Goal: Check status: Check status

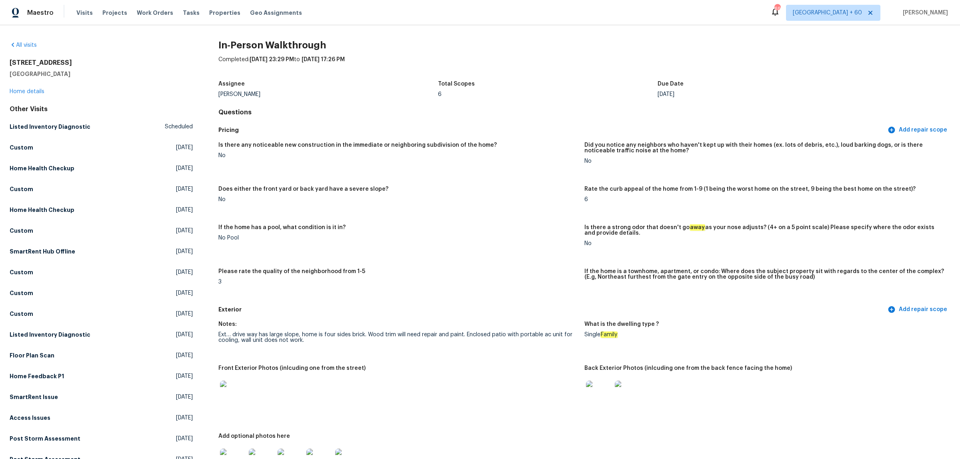
click at [31, 49] on div "All visits" at bounding box center [101, 45] width 183 height 8
click at [31, 47] on link "All visits" at bounding box center [23, 45] width 27 height 6
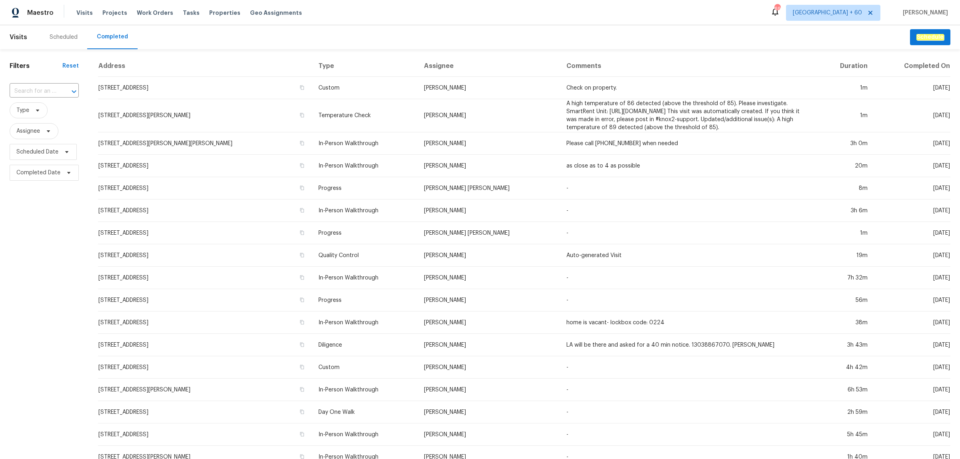
click at [53, 88] on input "text" at bounding box center [33, 91] width 47 height 12
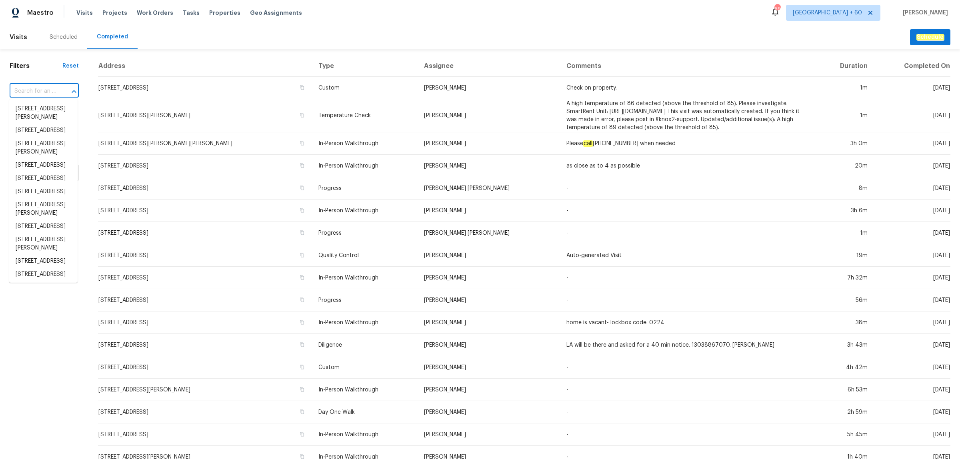
paste input "[STREET_ADDRESS]"
type input "[STREET_ADDRESS]"
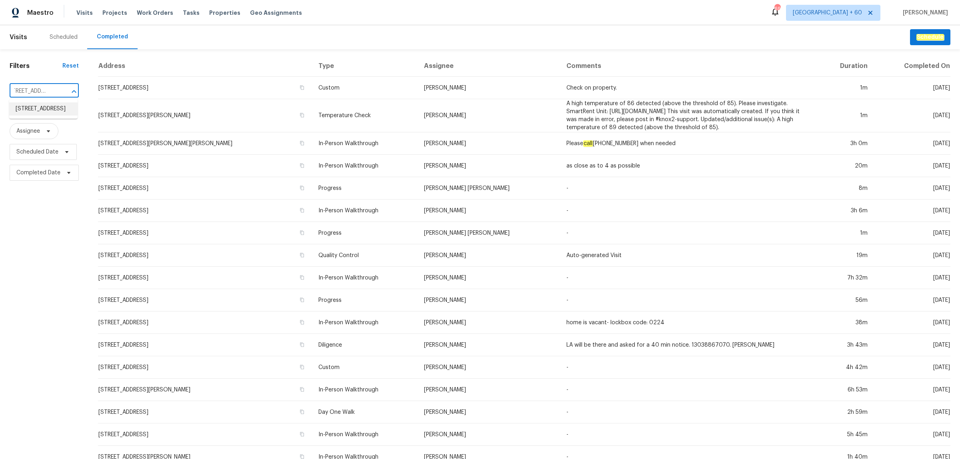
click at [43, 106] on li "[STREET_ADDRESS]" at bounding box center [43, 108] width 68 height 13
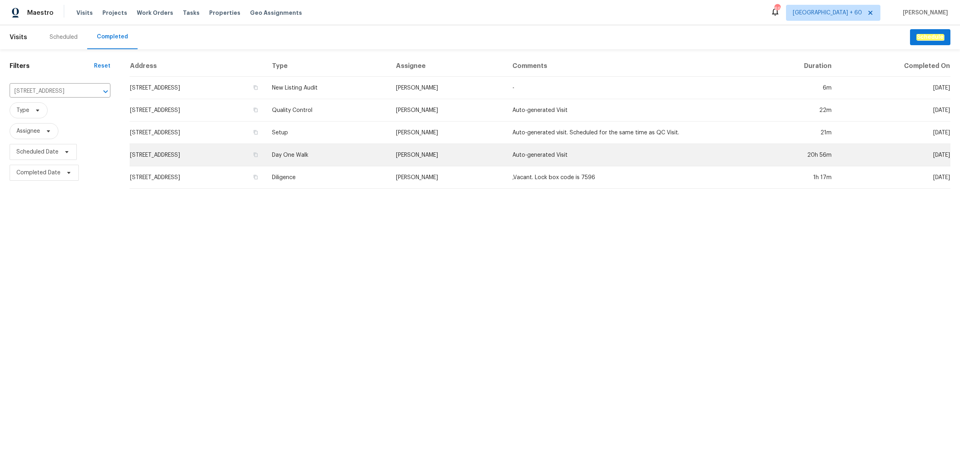
click at [372, 151] on td "Day One Walk" at bounding box center [328, 155] width 124 height 22
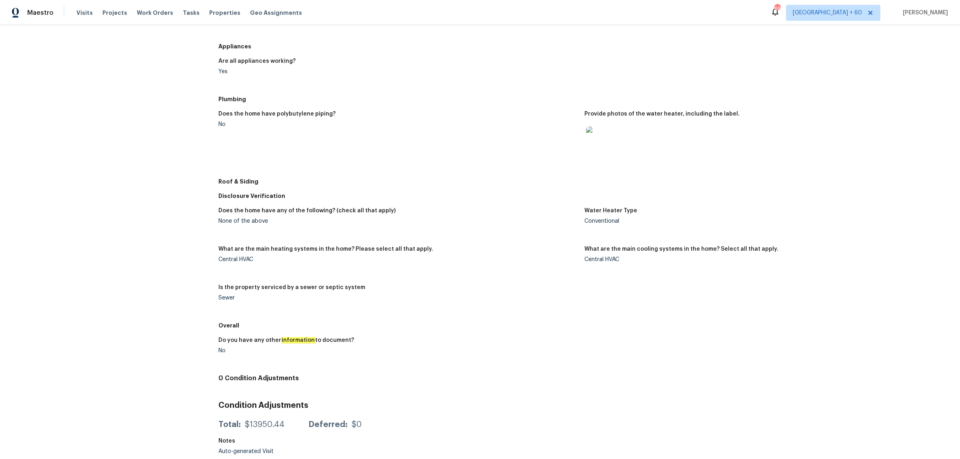
scroll to position [46, 0]
